Goal: Information Seeking & Learning: Check status

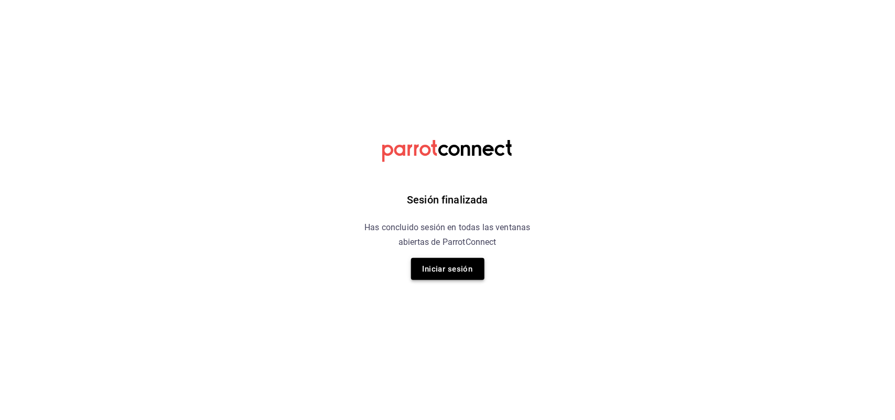
click at [430, 271] on button "Iniciar sesión" at bounding box center [447, 269] width 73 height 22
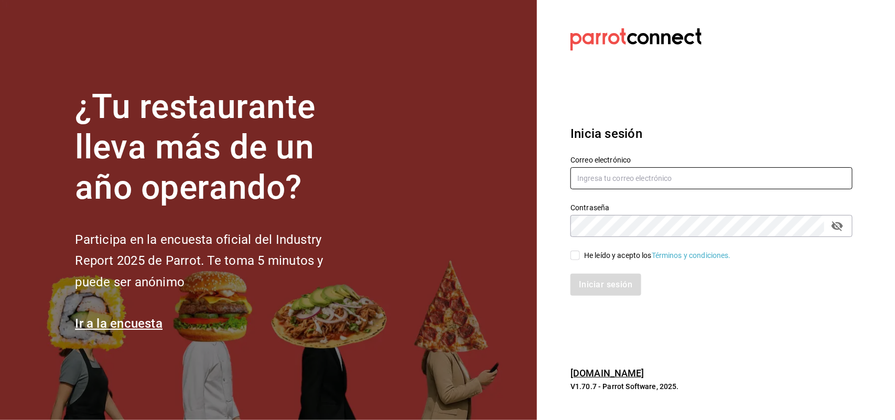
type input "multiuser@sushiexpress.com"
click at [574, 262] on div "Iniciar sesión" at bounding box center [705, 278] width 295 height 35
click at [574, 258] on input "He leído y acepto los Términos y condiciones." at bounding box center [574, 255] width 9 height 9
checkbox input "true"
click at [577, 284] on button "Iniciar sesión" at bounding box center [605, 285] width 71 height 22
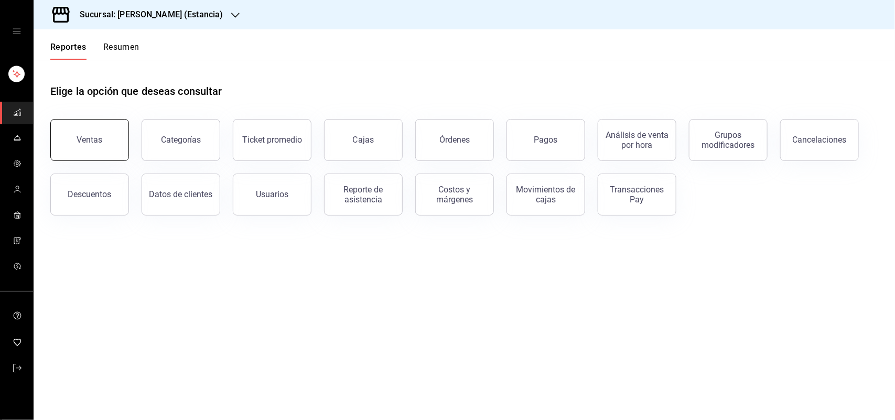
click at [74, 150] on button "Ventas" at bounding box center [89, 140] width 79 height 42
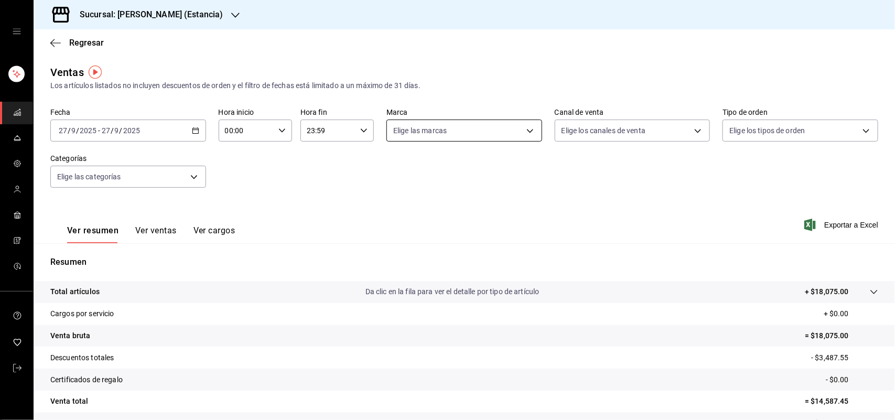
click at [432, 126] on body "Sucursal: [PERSON_NAME] (Estancia) Regresar Ventas Los artículos listados no in…" at bounding box center [447, 210] width 895 height 420
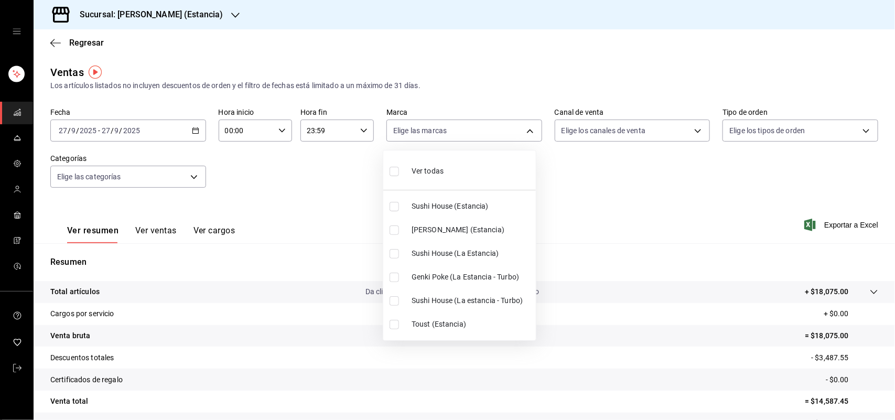
drag, startPoint x: 223, startPoint y: 18, endPoint x: 215, endPoint y: 16, distance: 8.3
click at [223, 18] on div at bounding box center [447, 210] width 895 height 420
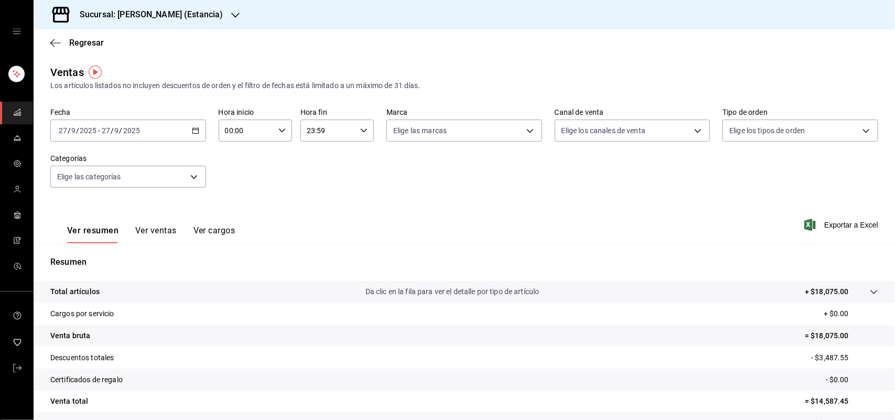
click at [231, 15] on icon "button" at bounding box center [235, 15] width 8 height 8
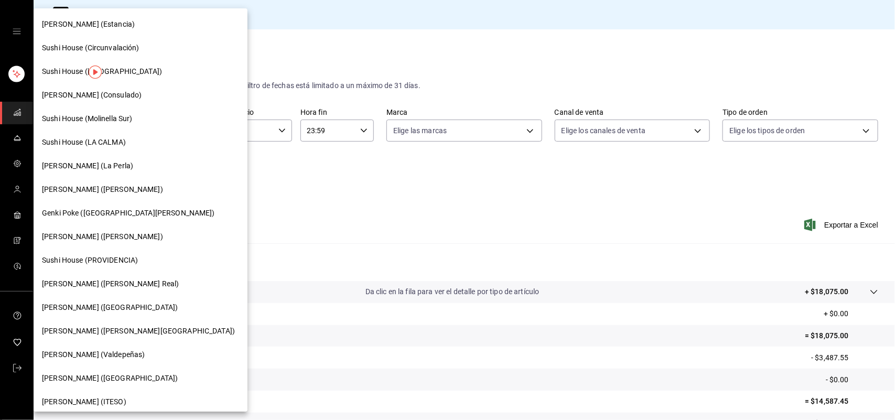
click at [115, 144] on span "Sushi House (LA CALMA)" at bounding box center [84, 142] width 84 height 11
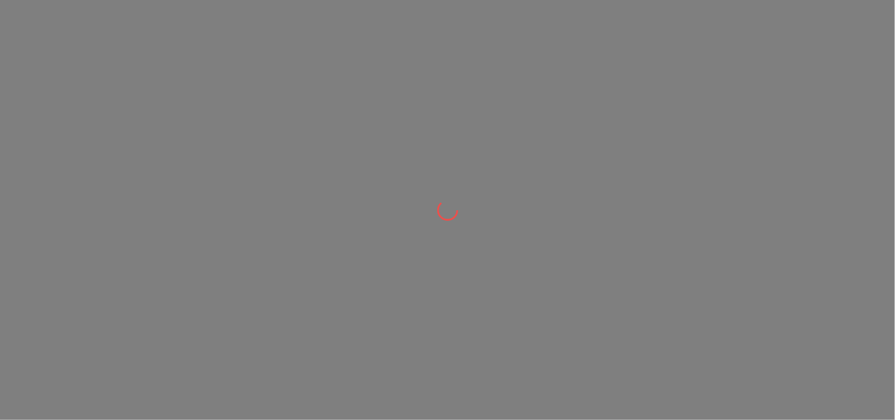
click at [378, 133] on div at bounding box center [447, 210] width 895 height 420
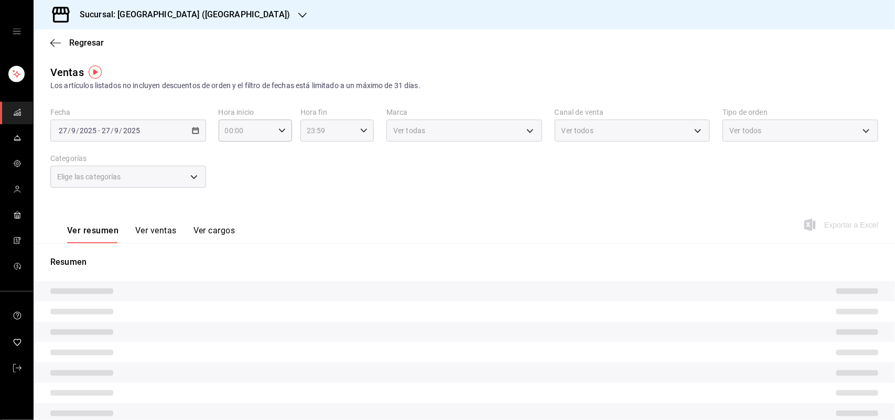
click at [339, 124] on input "23:59" at bounding box center [328, 130] width 56 height 21
click at [404, 150] on div at bounding box center [447, 210] width 895 height 420
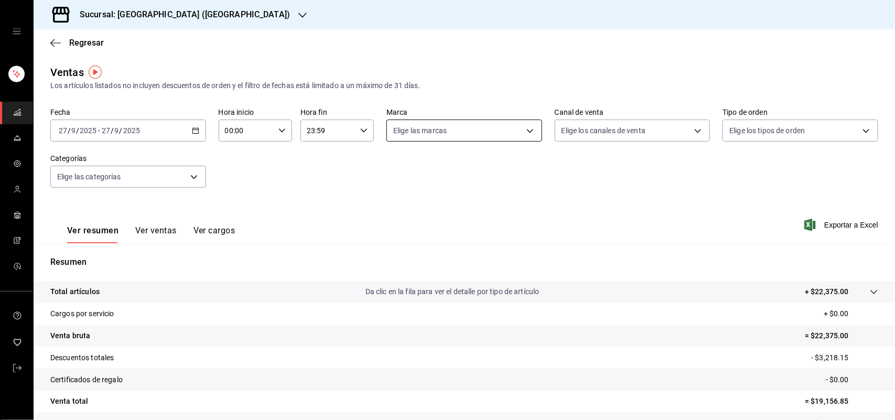
click at [423, 134] on body "Sucursal: Sushi House (LA CALMA) Regresar Ventas Los artículos listados no incl…" at bounding box center [447, 210] width 895 height 420
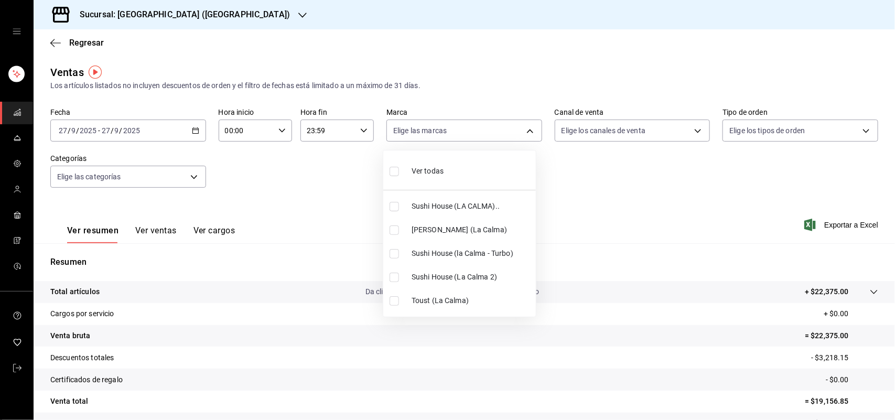
click at [397, 278] on input "checkbox" at bounding box center [394, 277] width 9 height 9
checkbox input "true"
type input "370d3383-42ab-44c7-9136-c83d53f09056"
click at [393, 250] on input "checkbox" at bounding box center [394, 253] width 9 height 9
checkbox input "true"
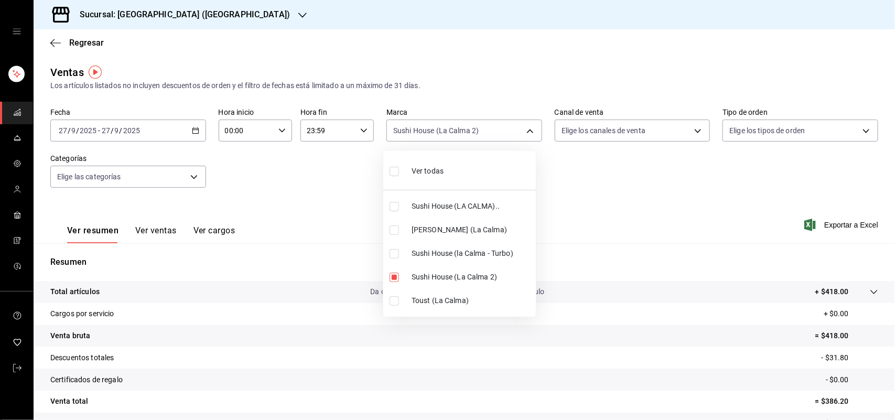
type input "370d3383-42ab-44c7-9136-c83d53f09056,8d0dddf4-cc55-4964-ab1c-2b5841a14462"
click at [396, 210] on input "checkbox" at bounding box center [394, 206] width 9 height 9
checkbox input "true"
type input "370d3383-42ab-44c7-9136-c83d53f09056,8d0dddf4-cc55-4964-ab1c-2b5841a14462,307f2…"
click at [638, 130] on div at bounding box center [447, 210] width 895 height 420
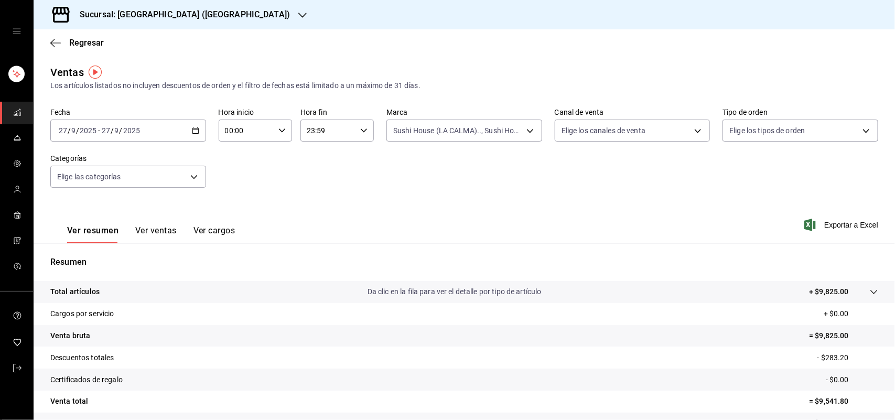
click at [635, 132] on body "Sucursal: Sushi House (LA CALMA) Regresar Ventas Los artículos listados no incl…" at bounding box center [447, 210] width 895 height 420
click at [559, 252] on input "checkbox" at bounding box center [560, 253] width 9 height 9
checkbox input "true"
type input "RAPPI"
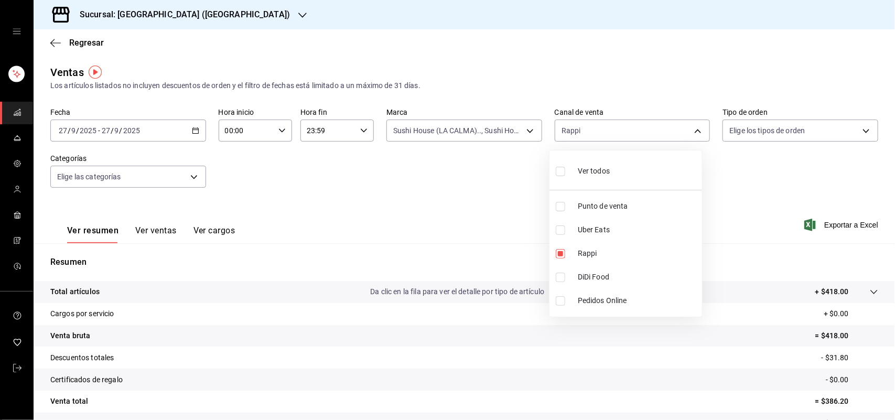
click at [713, 207] on div at bounding box center [447, 210] width 895 height 420
drag, startPoint x: 628, startPoint y: 60, endPoint x: 436, endPoint y: 257, distance: 275.1
click at [436, 257] on p "Resumen" at bounding box center [464, 262] width 828 height 13
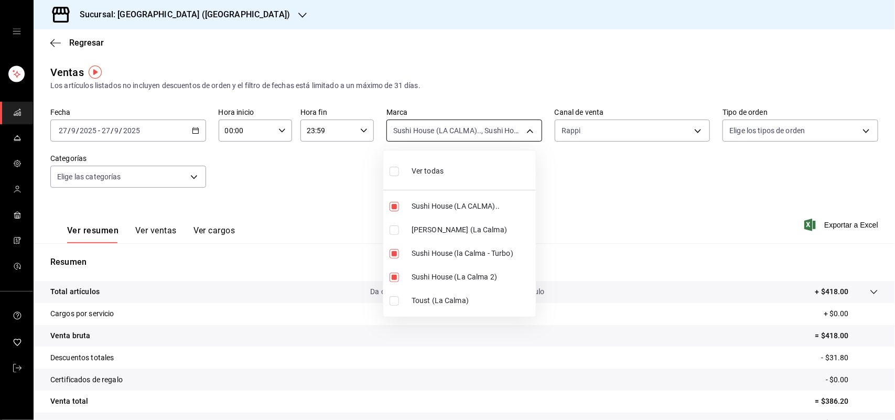
click at [506, 130] on body "Sucursal: Sushi House (LA CALMA) Regresar Ventas Los artículos listados no incl…" at bounding box center [447, 210] width 895 height 420
click at [595, 143] on div at bounding box center [447, 210] width 895 height 420
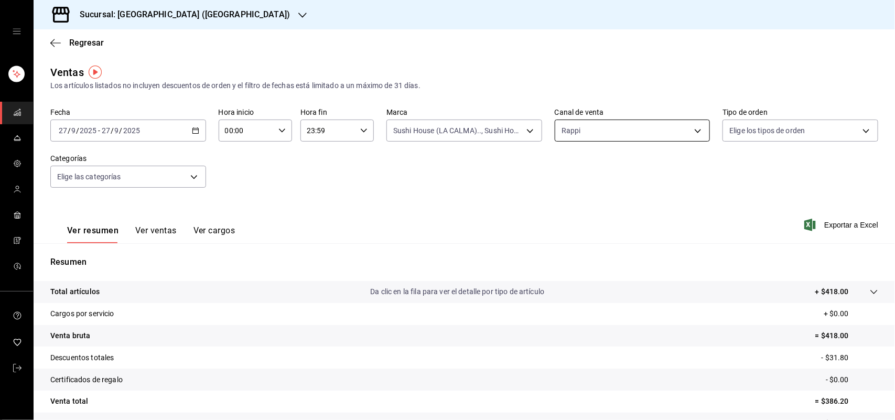
click at [594, 135] on body "Sucursal: Sushi House (LA CALMA) Regresar Ventas Los artículos listados no incl…" at bounding box center [447, 210] width 895 height 420
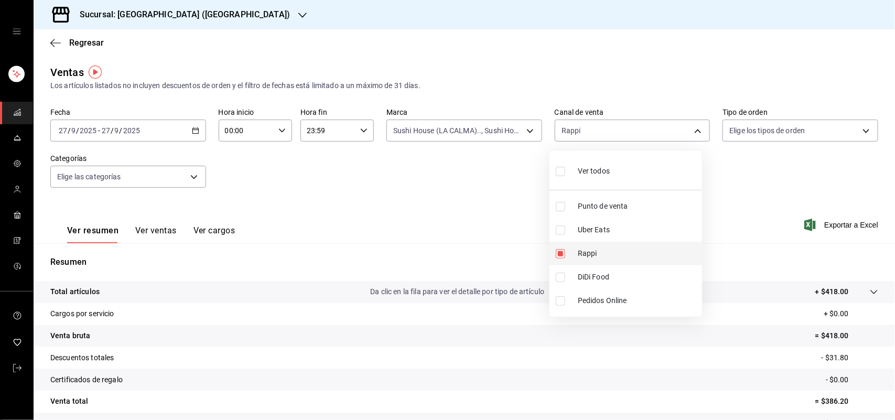
click at [557, 252] on input "checkbox" at bounding box center [560, 253] width 9 height 9
checkbox input "false"
click at [559, 235] on li "Uber Eats" at bounding box center [625, 230] width 153 height 24
type input "UBER_EATS"
checkbox input "true"
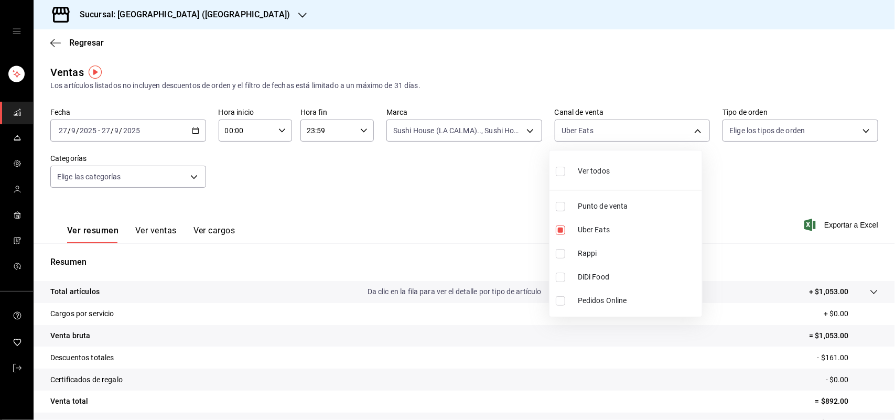
click at [473, 186] on div at bounding box center [447, 210] width 895 height 420
click at [493, 118] on div "Sushi House (LA CALMA).., Sushi House (la Calma - Turbo), Sushi House (La Calma…" at bounding box center [464, 128] width 156 height 26
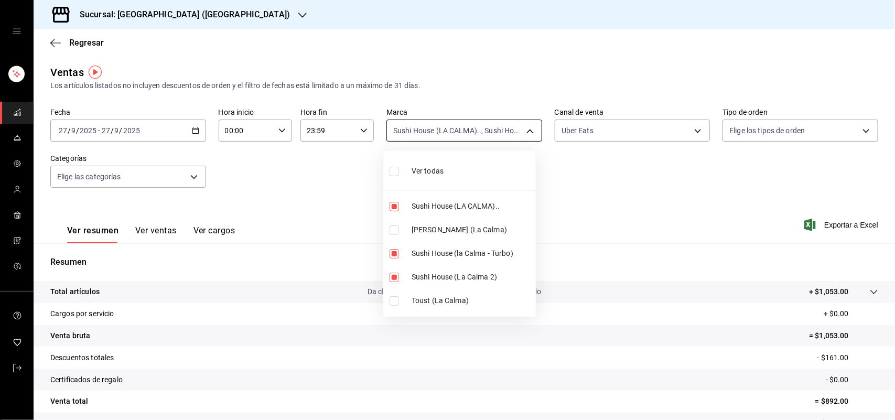
click at [490, 132] on body "Sucursal: Sushi House (LA CALMA) Regresar Ventas Los artículos listados no incl…" at bounding box center [447, 210] width 895 height 420
click at [615, 147] on div at bounding box center [447, 210] width 895 height 420
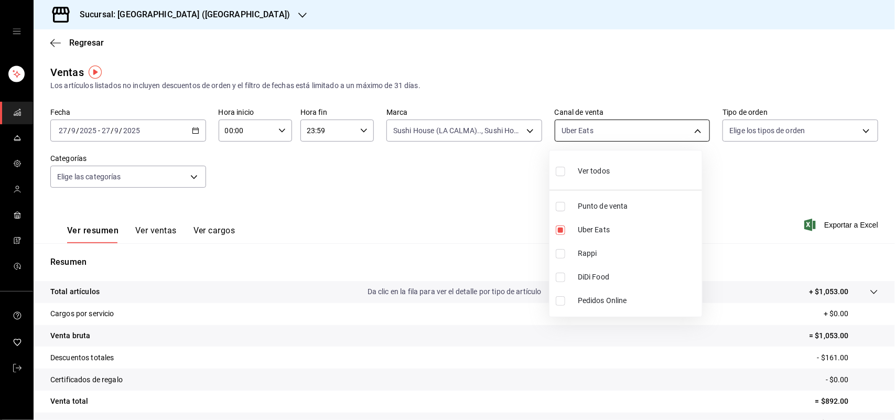
click at [609, 133] on body "Sucursal: Sushi House (LA CALMA) Regresar Ventas Los artículos listados no incl…" at bounding box center [447, 210] width 895 height 420
click at [560, 273] on input "checkbox" at bounding box center [560, 277] width 9 height 9
checkbox input "true"
type input "UBER_EATS,DIDI_FOOD"
click at [563, 231] on input "checkbox" at bounding box center [560, 229] width 9 height 9
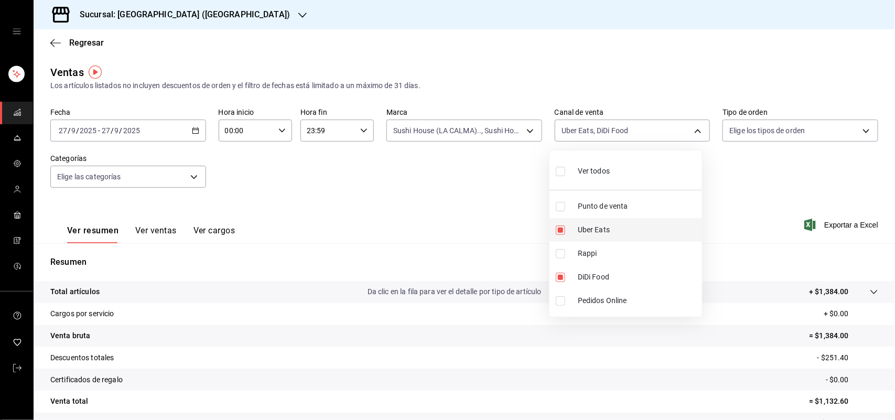
checkbox input "false"
type input "DIDI_FOOD"
click at [566, 276] on label at bounding box center [563, 277] width 14 height 9
click at [565, 276] on input "checkbox" at bounding box center [560, 277] width 9 height 9
checkbox input "true"
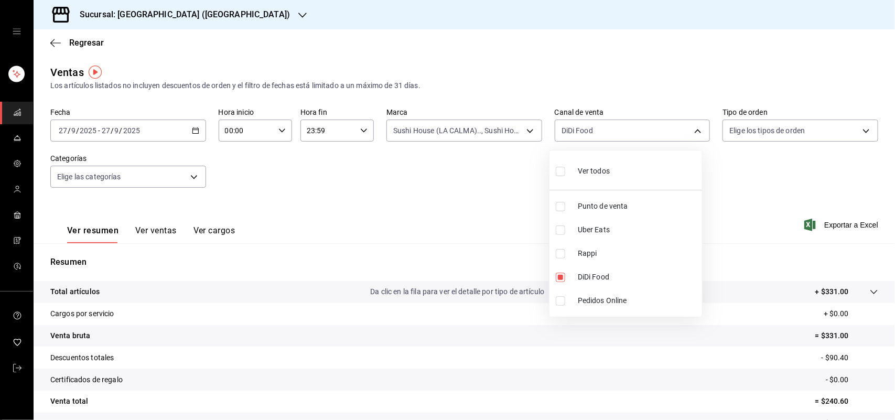
type input "DIDI_FOOD"
click at [500, 139] on div at bounding box center [447, 210] width 895 height 420
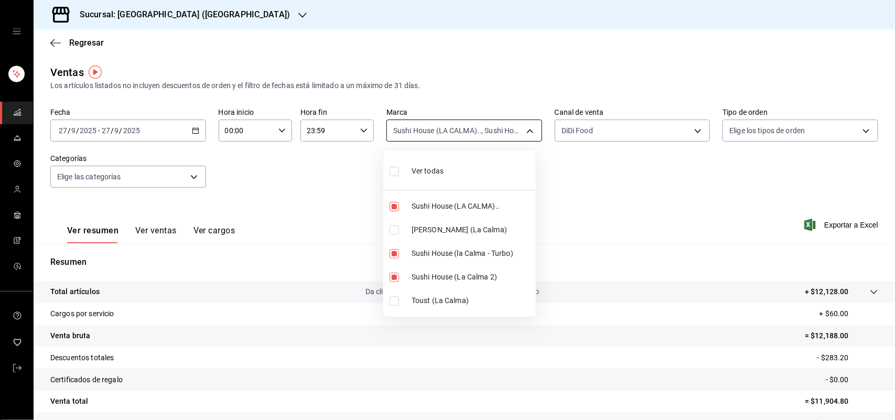
click at [499, 137] on body "Sucursal: Sushi House (LA CALMA) Regresar Ventas Los artículos listados no incl…" at bounding box center [447, 210] width 895 height 420
click at [396, 206] on input "checkbox" at bounding box center [394, 206] width 9 height 9
checkbox input "false"
type input "370d3383-42ab-44c7-9136-c83d53f09056,8d0dddf4-cc55-4964-ab1c-2b5841a14462"
drag, startPoint x: 394, startPoint y: 251, endPoint x: 393, endPoint y: 268, distance: 17.3
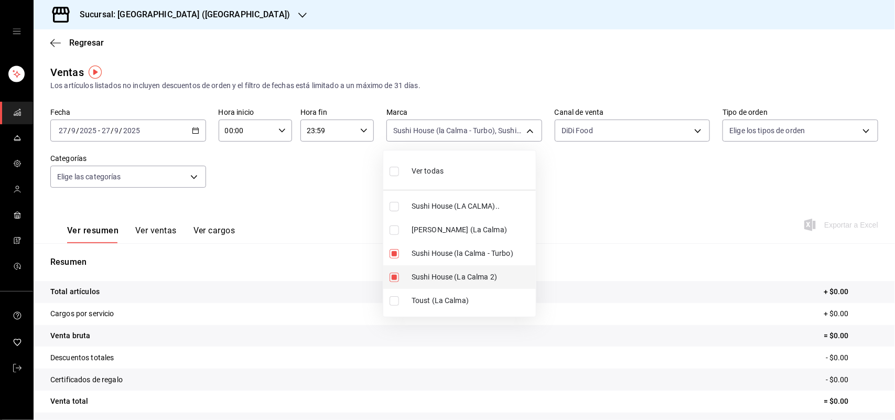
click at [394, 252] on input "checkbox" at bounding box center [394, 253] width 9 height 9
checkbox input "false"
type input "370d3383-42ab-44c7-9136-c83d53f09056"
click at [392, 273] on input "checkbox" at bounding box center [394, 277] width 9 height 9
checkbox input "false"
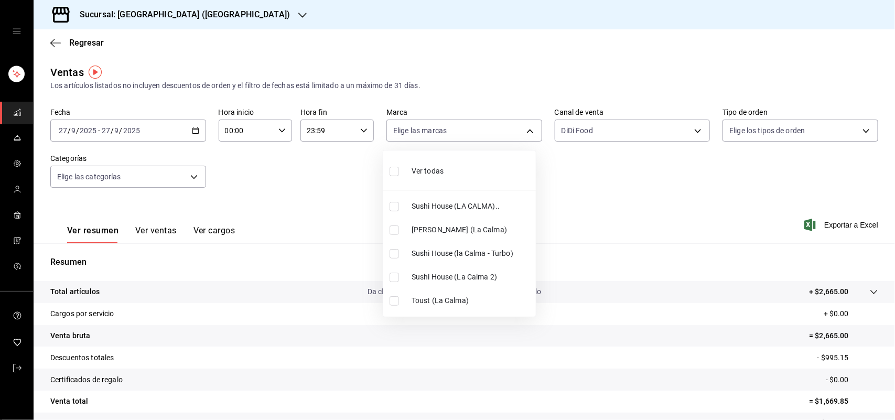
click at [398, 231] on input "checkbox" at bounding box center [394, 229] width 9 height 9
checkbox input "true"
type input "ad5c7ce8-09c3-4353-8fa5-0bd3f2c3ed7d"
click at [666, 132] on div at bounding box center [447, 210] width 895 height 420
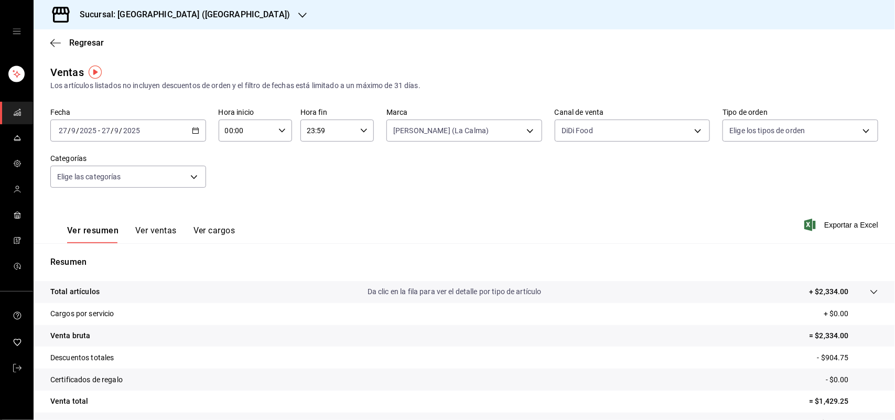
click at [666, 132] on body "Sucursal: Sushi House (LA CALMA) Regresar Ventas Los artículos listados no incl…" at bounding box center [447, 210] width 895 height 420
click at [560, 277] on input "checkbox" at bounding box center [560, 277] width 9 height 9
checkbox input "false"
click at [563, 252] on input "checkbox" at bounding box center [560, 253] width 9 height 9
checkbox input "true"
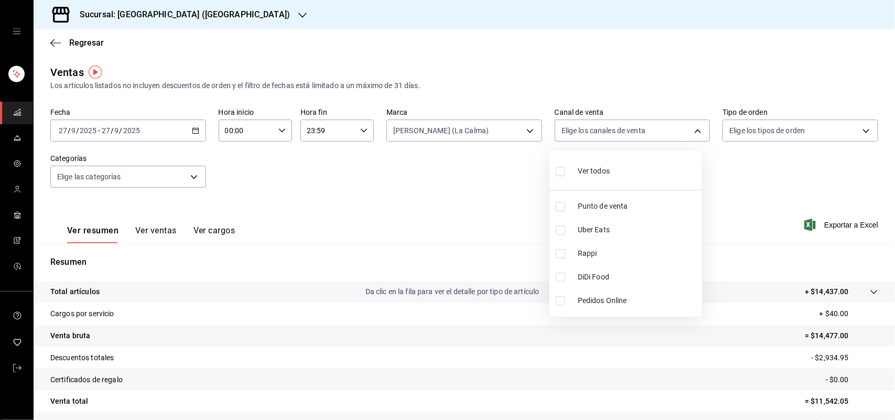
type input "RAPPI"
click at [563, 252] on input "checkbox" at bounding box center [560, 253] width 9 height 9
checkbox input "false"
click at [556, 279] on input "checkbox" at bounding box center [560, 277] width 9 height 9
checkbox input "true"
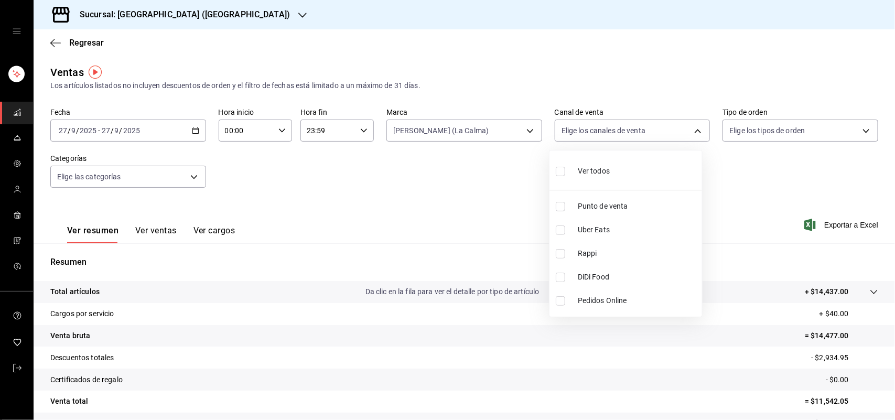
type input "DIDI_FOOD"
click at [556, 258] on input "checkbox" at bounding box center [560, 253] width 9 height 9
checkbox input "true"
type input "DIDI_FOOD,RAPPI"
click at [557, 278] on input "checkbox" at bounding box center [560, 277] width 9 height 9
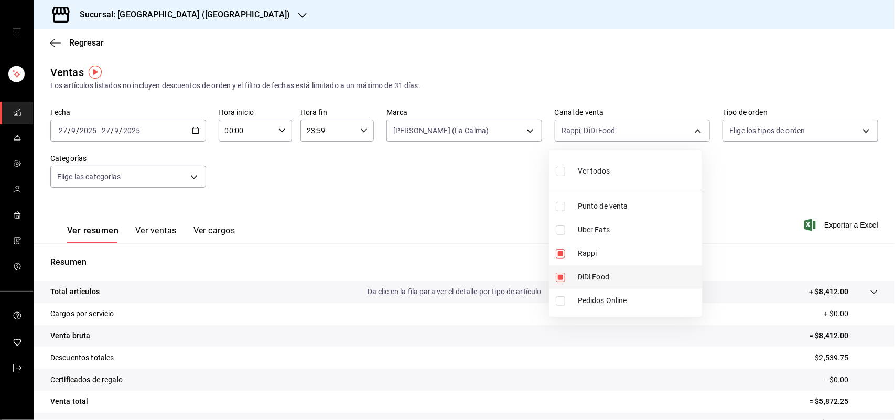
checkbox input "false"
type input "RAPPI"
click at [557, 278] on input "checkbox" at bounding box center [560, 277] width 9 height 9
checkbox input "true"
click at [558, 260] on li "Rappi" at bounding box center [625, 254] width 153 height 24
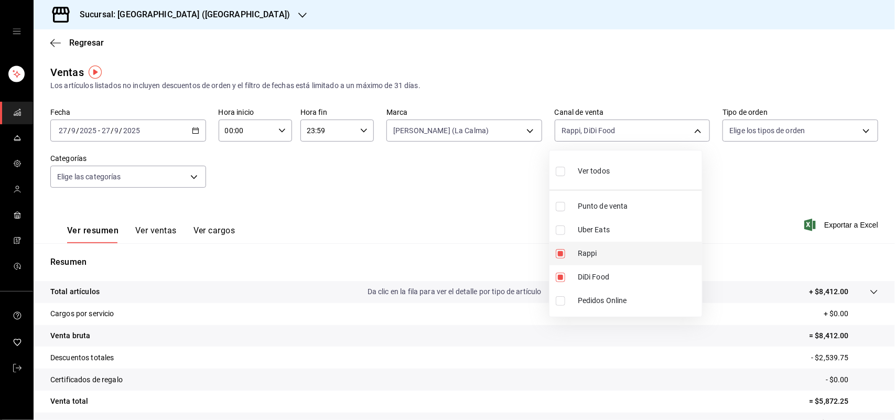
type input "DIDI_FOOD"
checkbox input "false"
click at [562, 274] on input "checkbox" at bounding box center [560, 277] width 9 height 9
checkbox input "false"
click at [561, 233] on input "checkbox" at bounding box center [560, 229] width 9 height 9
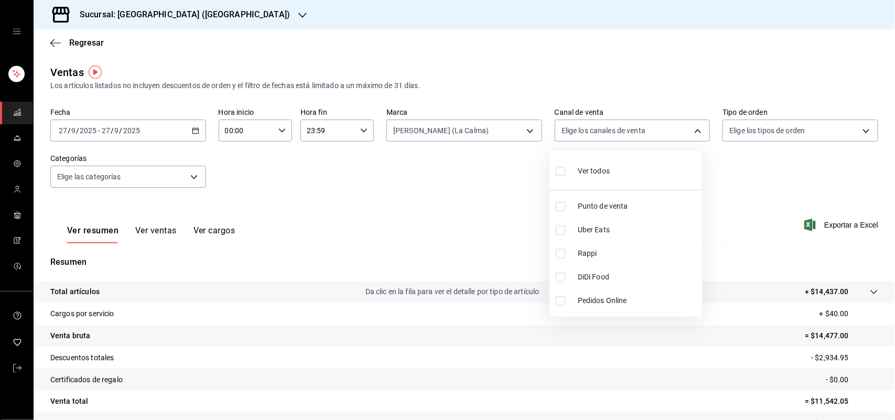
checkbox input "true"
type input "UBER_EATS"
click at [559, 250] on input "checkbox" at bounding box center [560, 253] width 9 height 9
checkbox input "true"
type input "UBER_EATS,RAPPI"
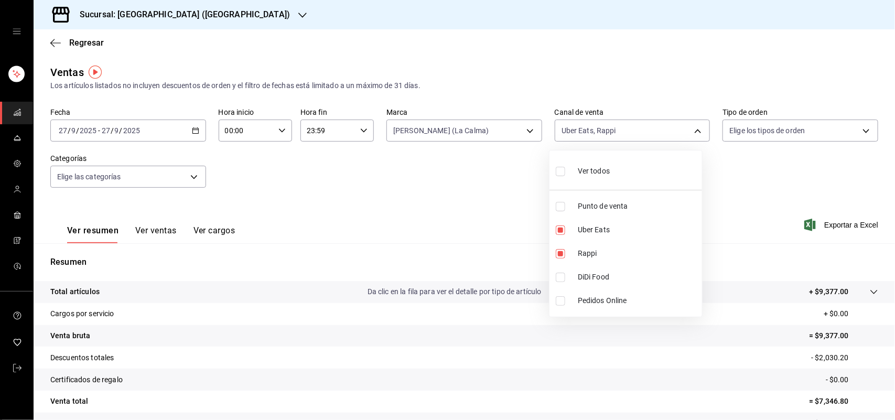
click at [557, 231] on input "checkbox" at bounding box center [560, 229] width 9 height 9
checkbox input "false"
type input "RAPPI"
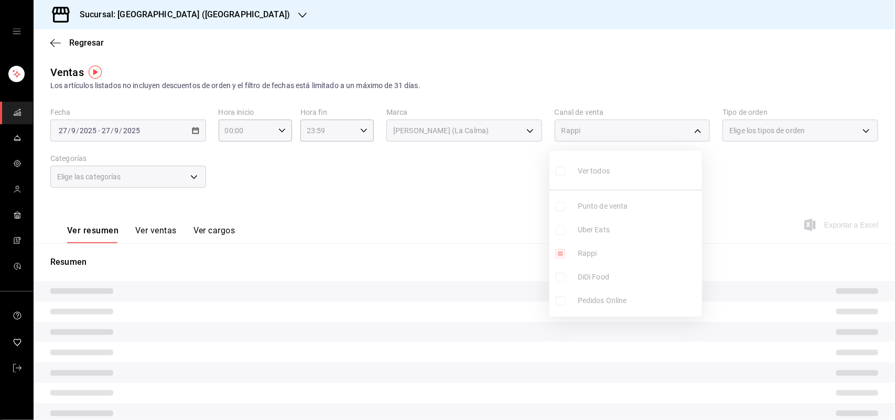
click at [557, 231] on ul "Ver todos Punto de venta Uber Eats Rappi DiDi Food Pedidos Online" at bounding box center [625, 233] width 153 height 166
